Goal: Task Accomplishment & Management: Complete application form

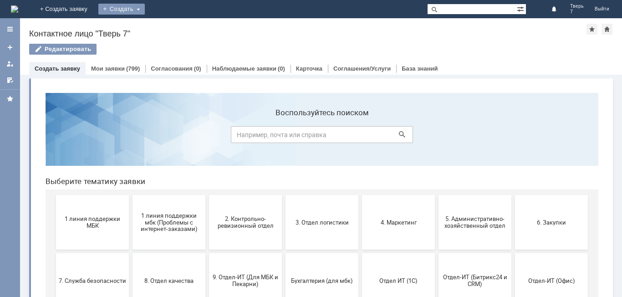
click at [145, 9] on div "Создать" at bounding box center [121, 9] width 46 height 11
click at [169, 26] on link "Заявка" at bounding box center [134, 27] width 69 height 11
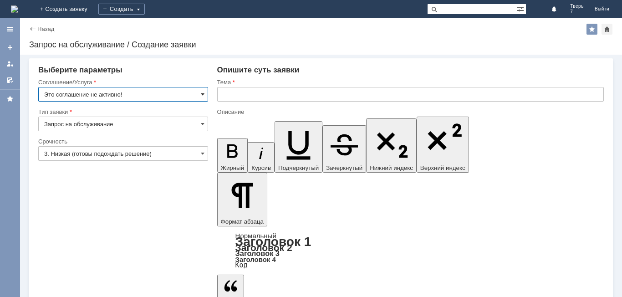
click at [203, 92] on span at bounding box center [203, 94] width 4 height 7
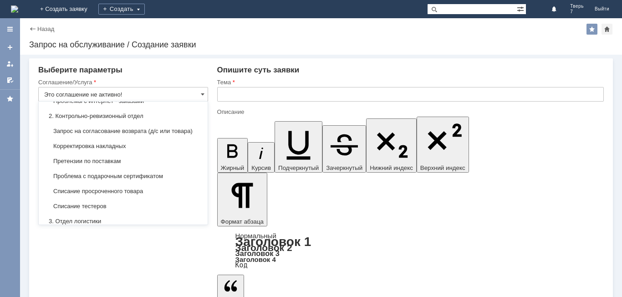
scroll to position [137, 0]
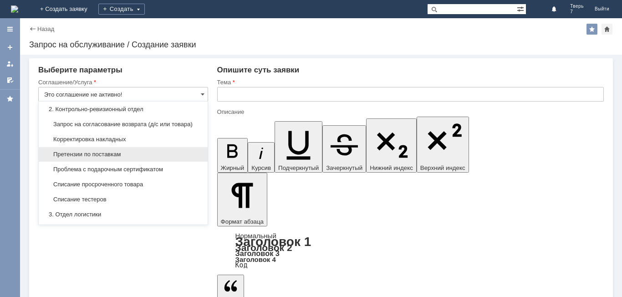
click at [130, 158] on span "Претензии по поставкам" at bounding box center [123, 154] width 158 height 7
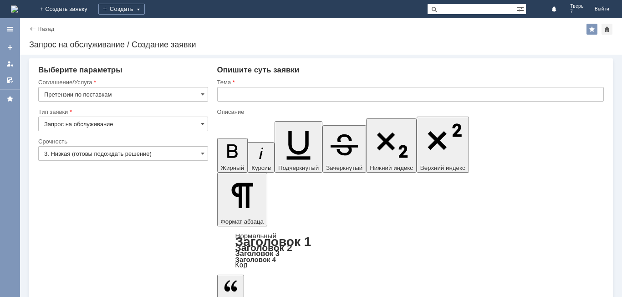
type input "Претензии по поставкам"
click at [229, 92] on input "text" at bounding box center [410, 94] width 386 height 15
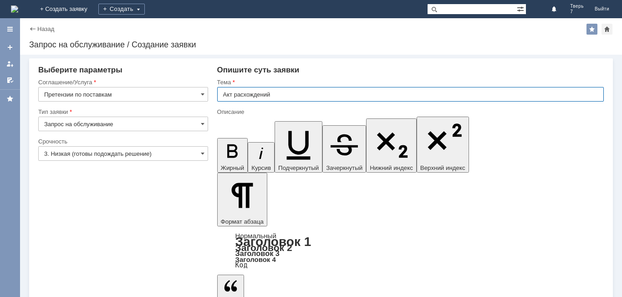
type input "Акт расхождений"
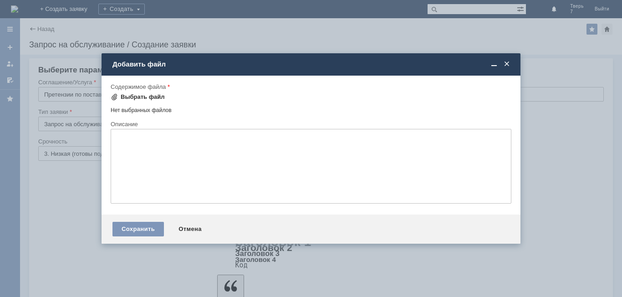
click at [133, 94] on div "Выбрать файл" at bounding box center [143, 96] width 44 height 7
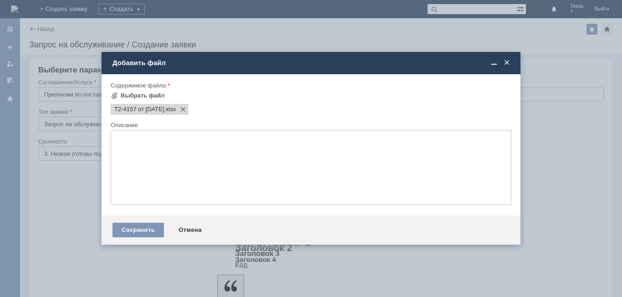
scroll to position [0, 0]
click at [147, 232] on div "Сохранить" at bounding box center [137, 230] width 51 height 15
